Goal: Task Accomplishment & Management: Complete application form

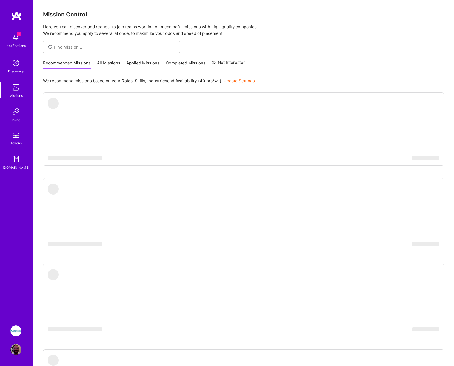
click at [19, 41] on img at bounding box center [15, 37] width 11 height 11
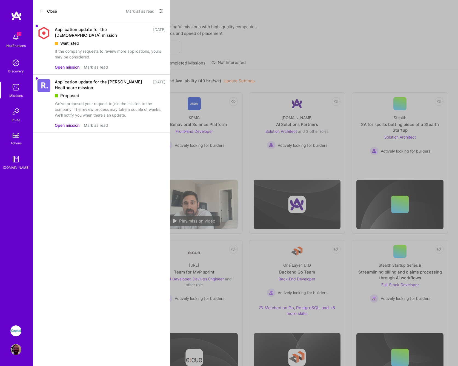
click at [100, 122] on button "Mark as read" at bounding box center [96, 125] width 24 height 6
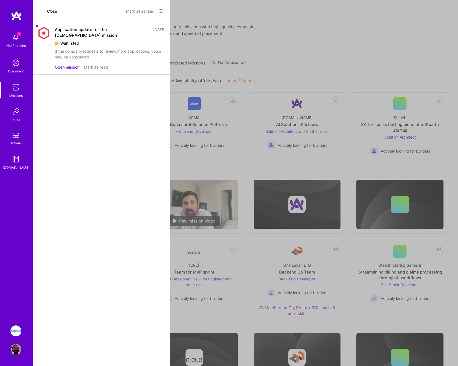
click at [97, 64] on button "Mark as read" at bounding box center [96, 67] width 24 height 6
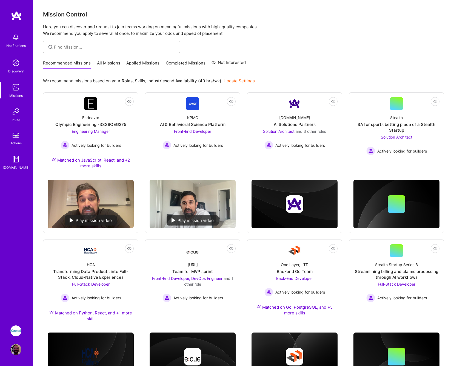
click at [318, 56] on div "Notifications Discovery Missions Invite Tokens [DOMAIN_NAME] iCapital: Building…" at bounding box center [227, 271] width 454 height 542
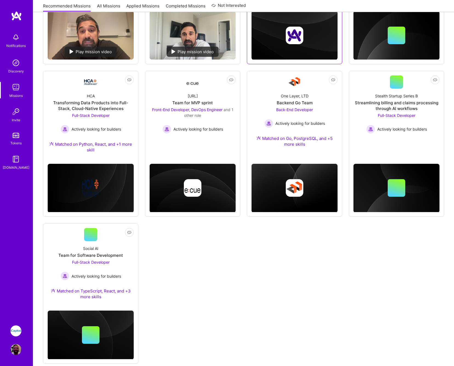
scroll to position [179, 0]
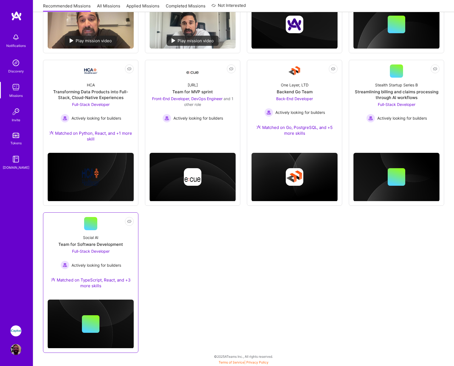
click at [116, 257] on div "Full-Stack Developer Actively looking for builders" at bounding box center [91, 258] width 61 height 21
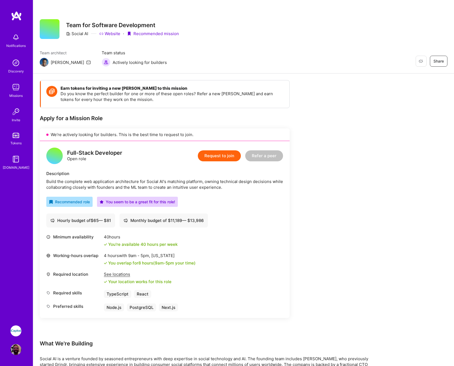
click at [223, 155] on button "Request to join" at bounding box center [219, 155] width 43 height 11
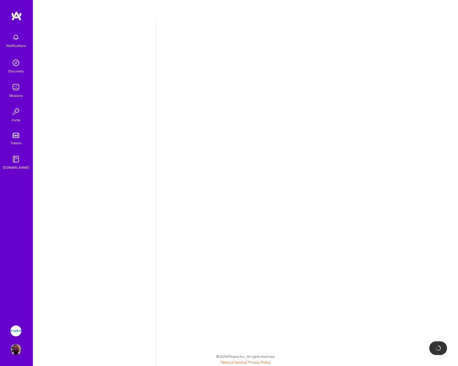
select select "US"
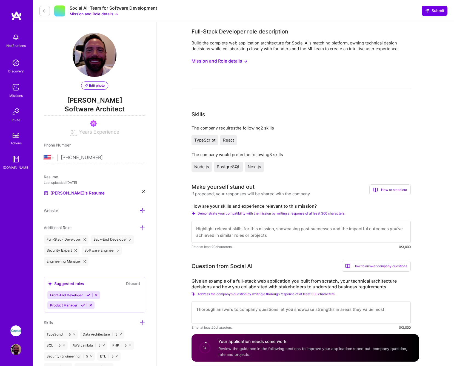
click at [224, 60] on button "Mission and Role details →" at bounding box center [220, 61] width 56 height 10
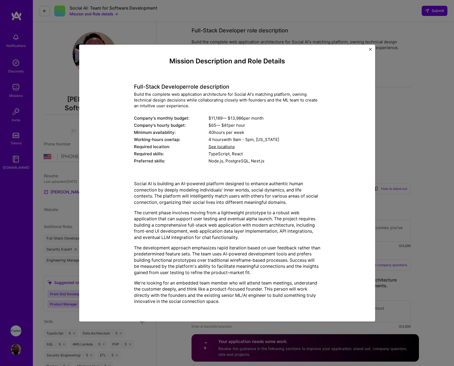
scroll to position [2, 0]
click at [228, 147] on span "See locations" at bounding box center [222, 146] width 26 height 5
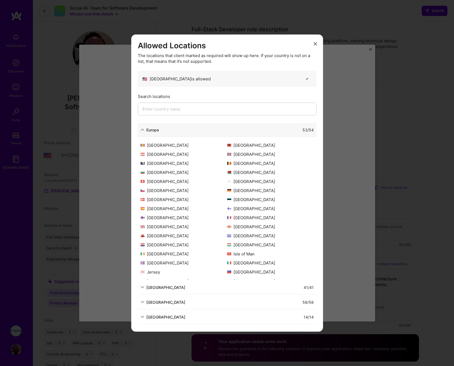
click at [317, 43] on button "modal" at bounding box center [315, 43] width 7 height 9
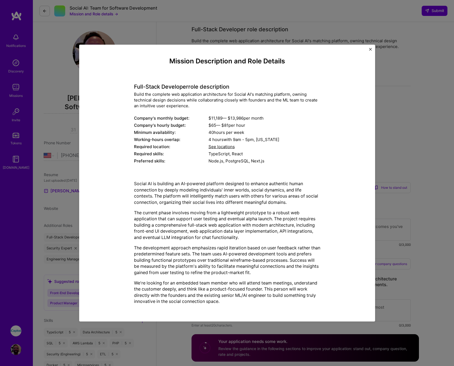
scroll to position [3, 0]
click at [420, 121] on div "Mission Description and Role Details Full-Stack Developer role description Buil…" at bounding box center [227, 183] width 454 height 366
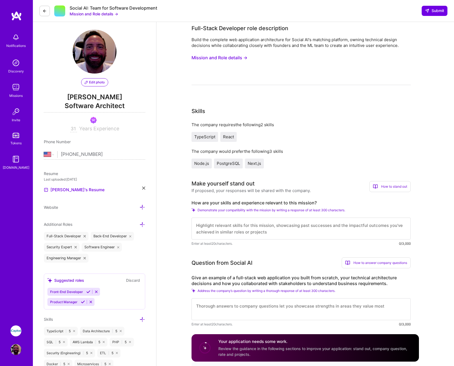
click at [293, 224] on textarea at bounding box center [301, 228] width 219 height 22
drag, startPoint x: 331, startPoint y: 231, endPoint x: 378, endPoint y: 232, distance: 46.3
click at [378, 232] on textarea "I'm familiar with the technical stack as described, and have worked with the fi…" at bounding box center [301, 228] width 219 height 22
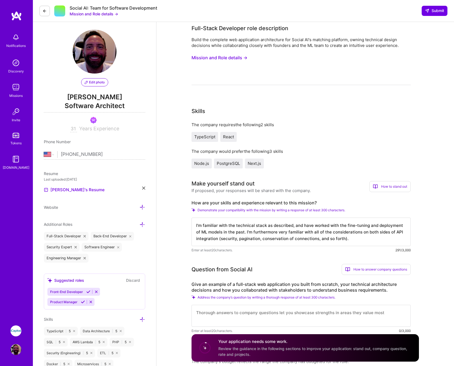
click at [237, 57] on button "Mission and Role details →" at bounding box center [220, 58] width 56 height 10
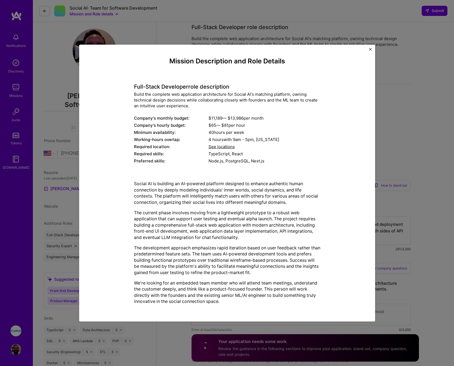
scroll to position [5, 0]
click at [393, 142] on div "Mission Description and Role Details Full-Stack Developer role description Buil…" at bounding box center [227, 183] width 454 height 366
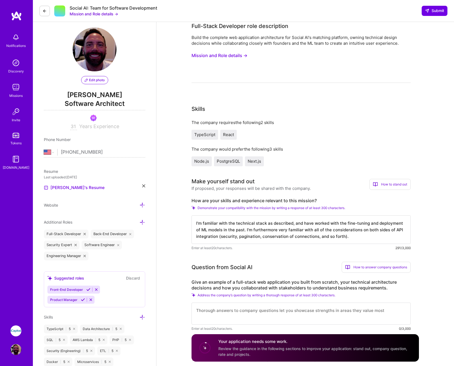
click at [361, 237] on textarea "I'm familiar with the technical stack as described, and have worked with the fi…" at bounding box center [301, 229] width 219 height 28
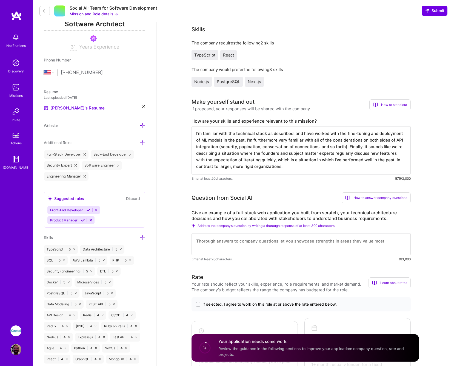
scroll to position [104, 0]
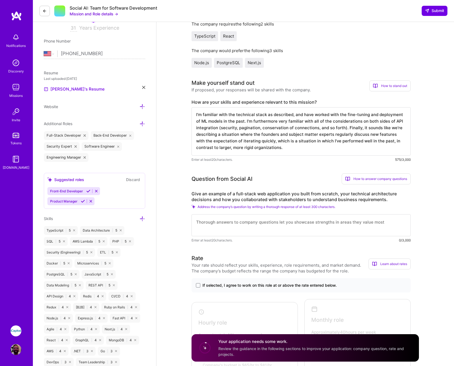
type textarea "I'm familiar with the technical stack as described, and have worked with the fi…"
click at [267, 226] on textarea at bounding box center [301, 225] width 219 height 22
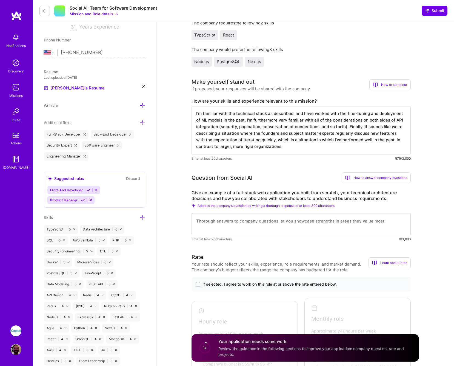
scroll to position [154, 0]
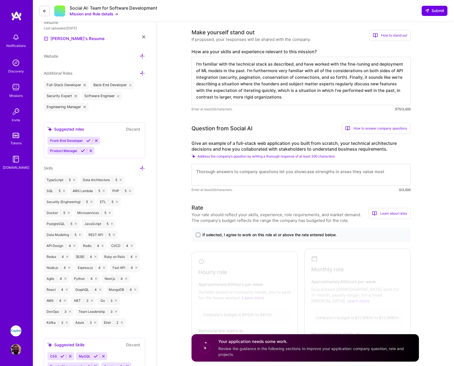
click at [197, 235] on span at bounding box center [198, 234] width 4 height 4
click at [0, 0] on input "If selected, I agree to work on this role at or above the rate entered below." at bounding box center [0, 0] width 0 height 0
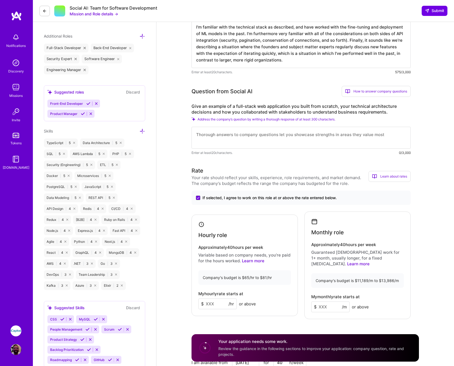
scroll to position [206, 0]
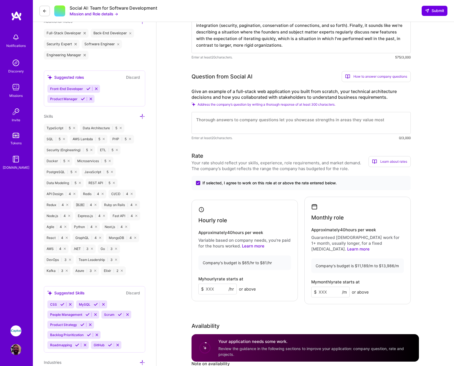
click at [212, 286] on input at bounding box center [217, 288] width 38 height 11
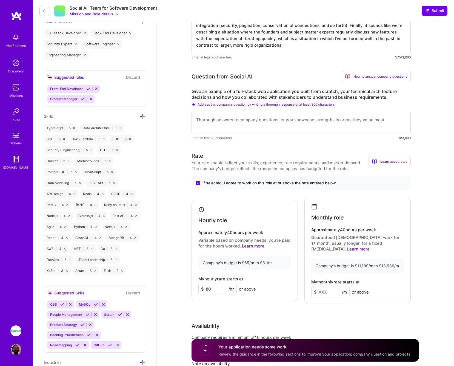
type input "80"
click at [329, 286] on input at bounding box center [330, 291] width 38 height 11
click at [333, 286] on input at bounding box center [330, 291] width 38 height 11
type input "13000"
click at [294, 127] on textarea at bounding box center [301, 123] width 219 height 22
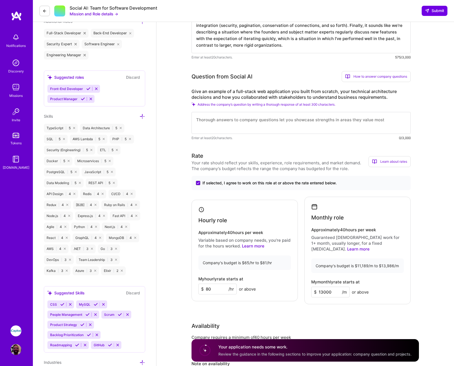
click at [294, 127] on textarea at bounding box center [301, 123] width 219 height 22
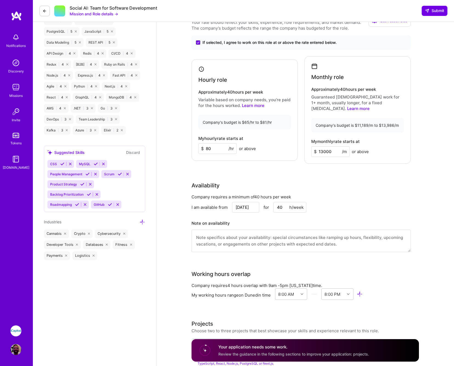
scroll to position [227, 0]
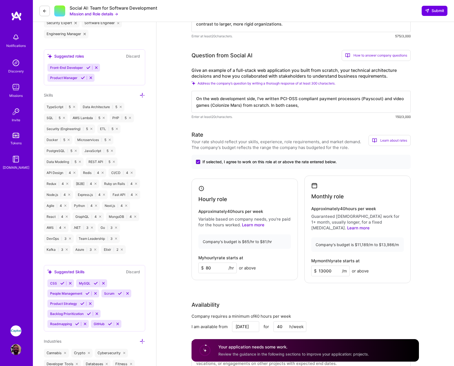
drag, startPoint x: 197, startPoint y: 99, endPoint x: 304, endPoint y: 106, distance: 106.8
click at [304, 106] on textarea "On the web development side, I've written PCI-DSS compliant payment processors …" at bounding box center [301, 102] width 219 height 22
click at [370, 104] on textarea "Let's discuss a PCI-DSS Tier 1 (millions of dollars per day in transactions) pa…" at bounding box center [301, 102] width 219 height 22
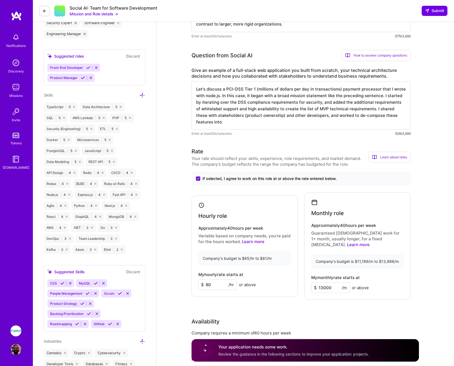
type textarea "Let's discuss a PCI-DSS Tier 1 (millions of dollars per day in transactions) pa…"
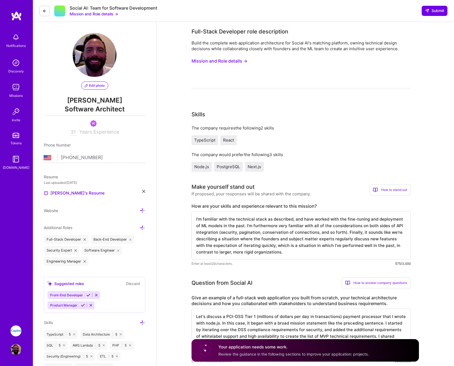
select select "US"
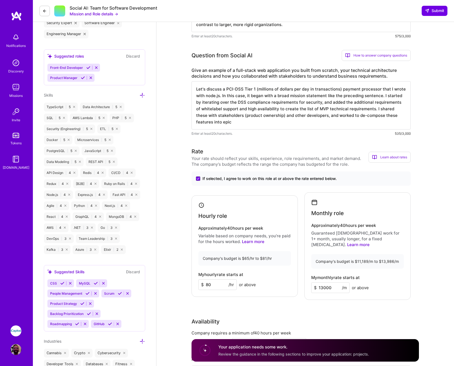
scroll to position [1, 0]
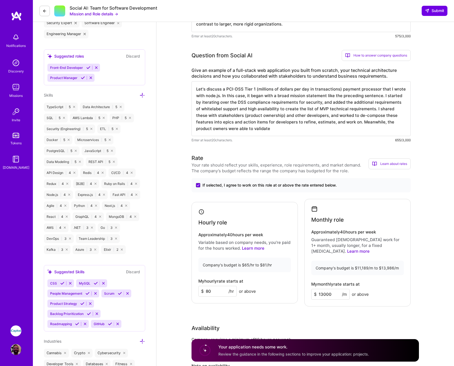
click at [307, 128] on textarea "Let's discuss a PCI-DSS Tier 1 (millions of dollars per day in transactions) pa…" at bounding box center [301, 108] width 219 height 55
drag, startPoint x: 277, startPoint y: 129, endPoint x: 345, endPoint y: 127, distance: 68.2
click at [345, 127] on textarea "Let's discuss a PCI-DSS Tier 1 (millions of dollars per day in transactions) pa…" at bounding box center [301, 108] width 219 height 55
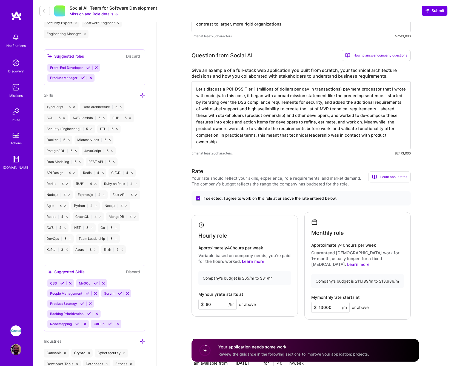
drag, startPoint x: 287, startPoint y: 135, endPoint x: 303, endPoint y: 140, distance: 16.8
click at [303, 140] on textarea "Let's discuss a PCI-DSS Tier 1 (millions of dollars per day in transactions) pa…" at bounding box center [301, 115] width 219 height 68
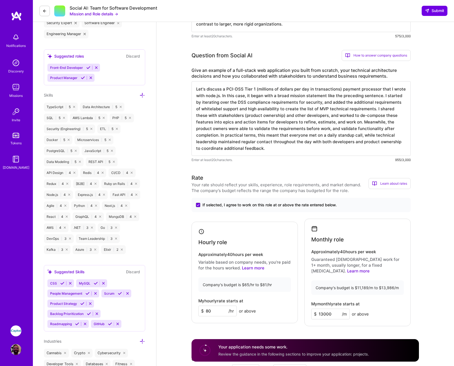
click at [241, 108] on textarea "Let's discuss a PCI-DSS Tier 1 (millions of dollars per day in transactions) pa…" at bounding box center [301, 118] width 219 height 75
click at [279, 149] on textarea "Let's discuss a PCI-DSS Tier 1 (millions of dollars per day in transactions) pa…" at bounding box center [301, 118] width 219 height 75
click at [279, 150] on textarea "Let's discuss a PCI-DSS Tier 1 (millions of dollars per day in transactions) pa…" at bounding box center [301, 118] width 219 height 75
click at [279, 149] on textarea "Let's discuss a PCI-DSS Tier 1 (millions of dollars per day in transactions) pa…" at bounding box center [301, 118] width 219 height 75
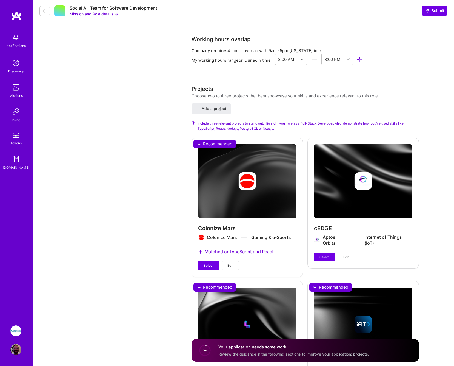
scroll to position [722, 0]
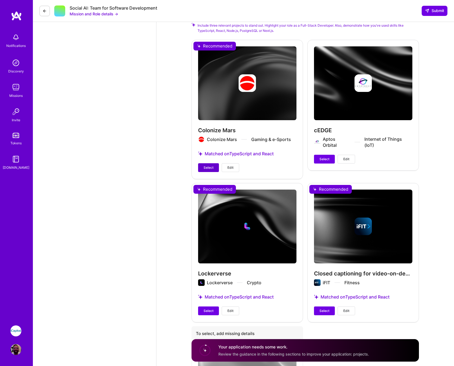
type textarea "Let's discuss a PCI-DSS Tier 1 (millions of dollars per day in transactions) pa…"
click at [209, 165] on span "Select" at bounding box center [209, 167] width 10 height 5
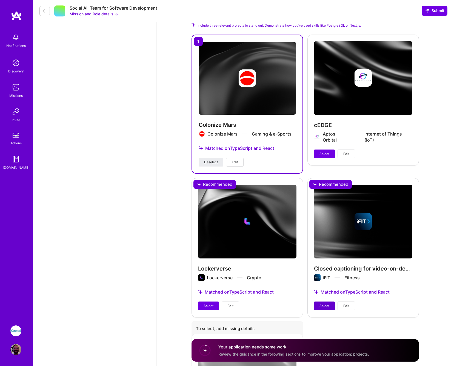
click at [319, 301] on button "Select" at bounding box center [324, 305] width 21 height 9
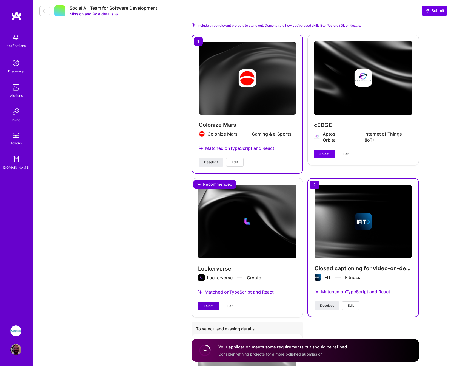
click at [207, 303] on span "Select" at bounding box center [209, 305] width 10 height 5
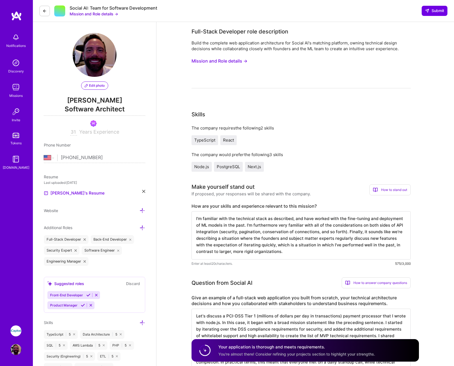
scroll to position [0, 0]
click at [431, 10] on span "Submit" at bounding box center [434, 10] width 19 height 5
